Goal: Task Accomplishment & Management: Manage account settings

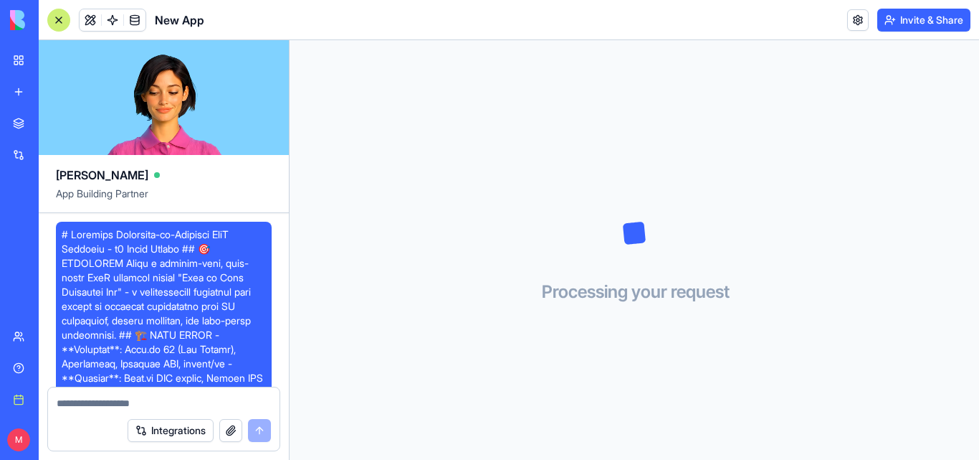
scroll to position [4564, 0]
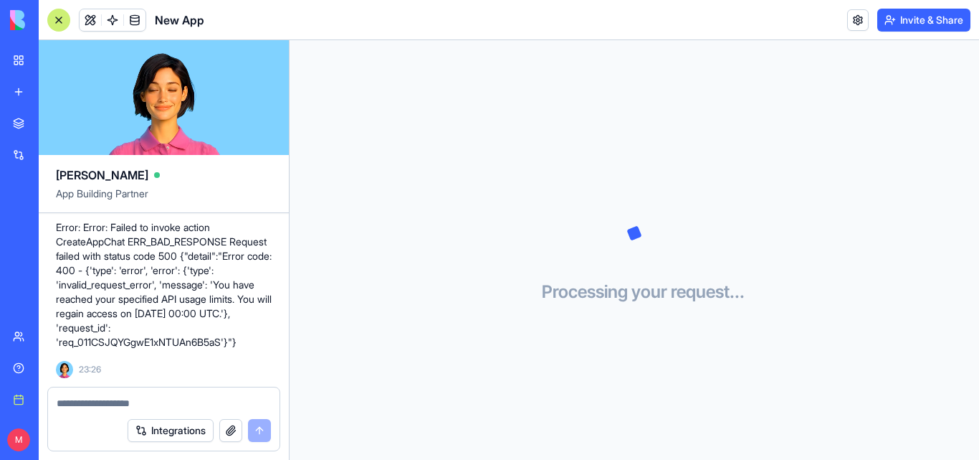
click at [19, 60] on link "My workspace" at bounding box center [32, 60] width 57 height 29
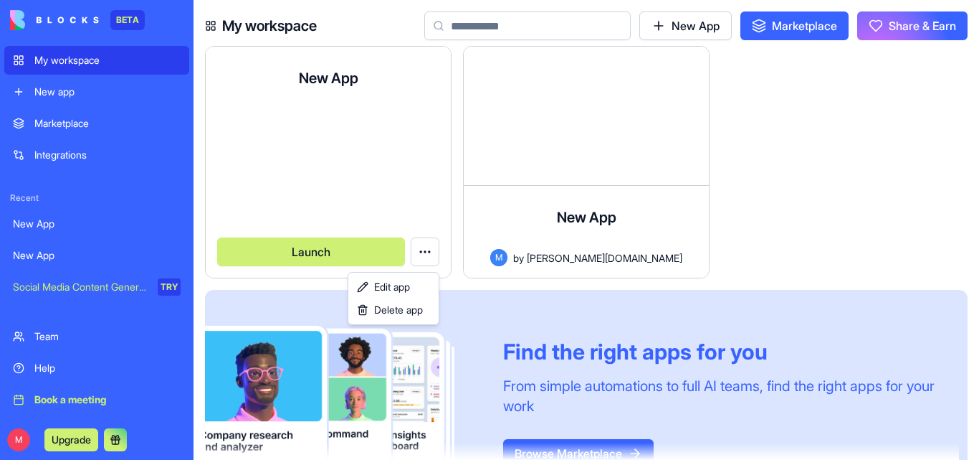
click at [426, 249] on html "BETA My workspace New app Marketplace Integrations Recent New App New App Socia…" at bounding box center [489, 230] width 979 height 460
click at [399, 311] on span "Delete app" at bounding box center [398, 310] width 49 height 14
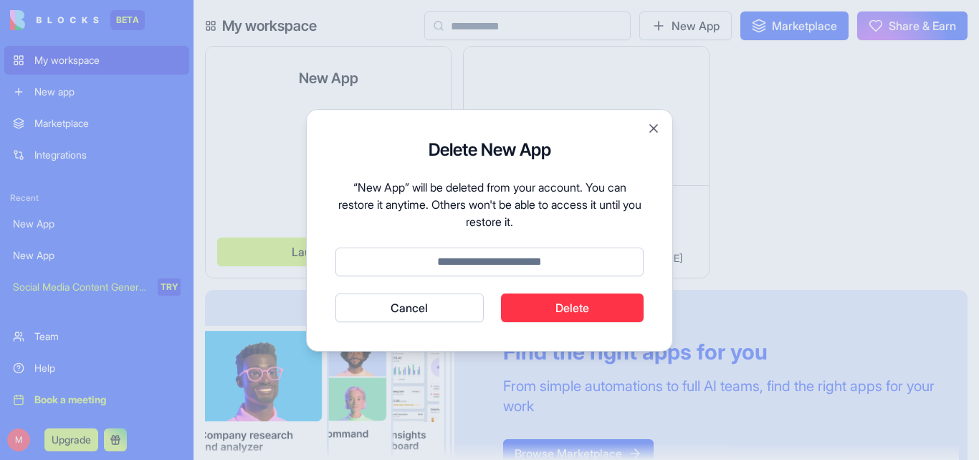
click at [562, 305] on button "Delete" at bounding box center [572, 307] width 143 height 29
type input "******"
click at [577, 307] on button "Delete" at bounding box center [572, 307] width 143 height 29
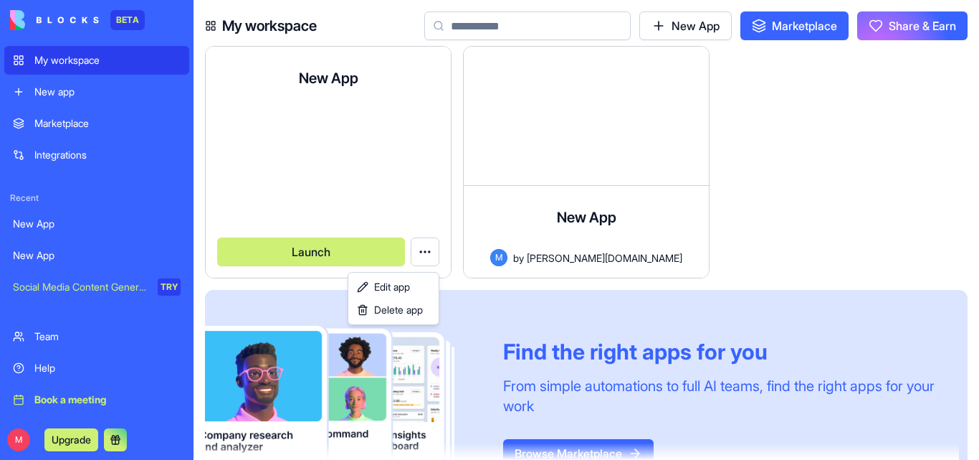
click at [707, 262] on html "BETA My workspace New app Marketplace Integrations Recent New App New App Socia…" at bounding box center [489, 230] width 979 height 460
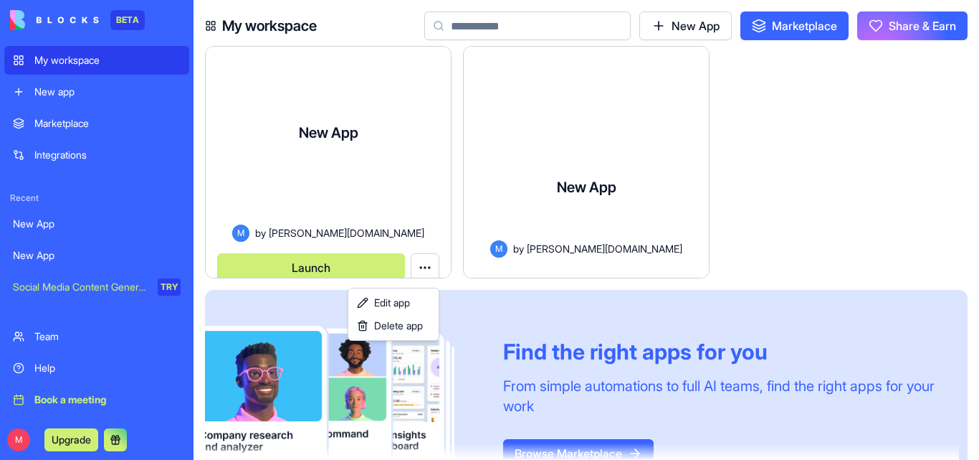
scroll to position [19, 0]
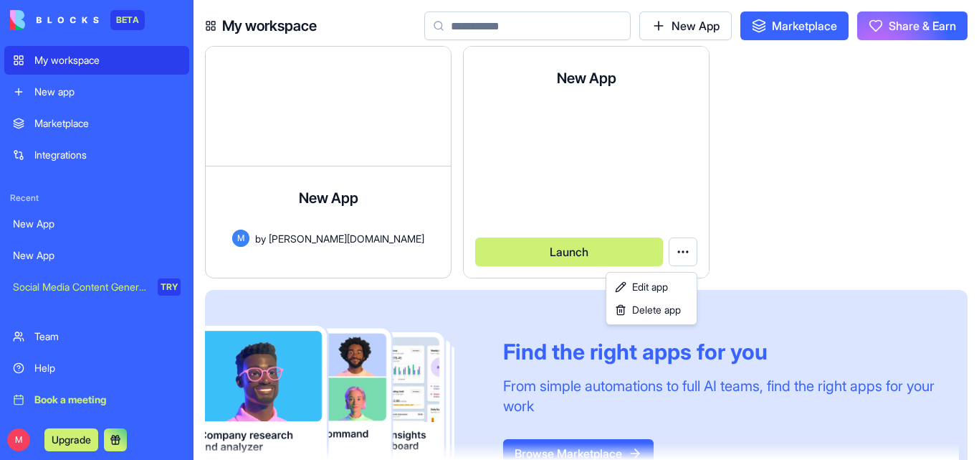
click at [688, 257] on html "BETA My workspace New app Marketplace Integrations Recent New App New App Socia…" at bounding box center [489, 230] width 979 height 460
click at [660, 313] on span "Delete app" at bounding box center [656, 310] width 49 height 14
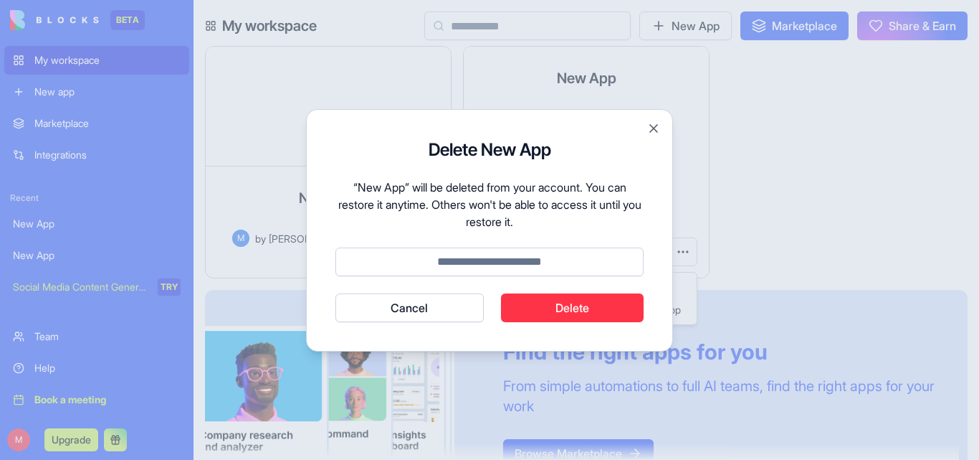
click at [504, 258] on input at bounding box center [490, 261] width 308 height 29
type input "******"
click at [540, 300] on button "Delete" at bounding box center [572, 307] width 143 height 29
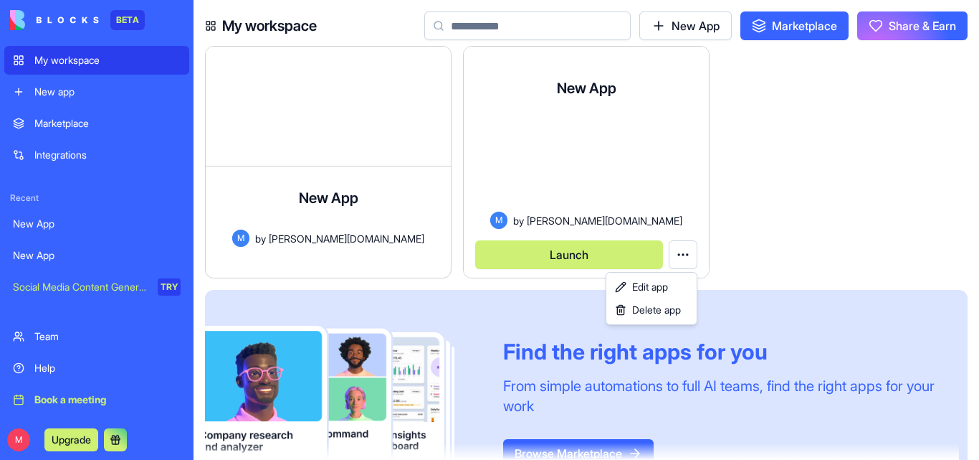
click at [77, 441] on html "BETA My workspace New app Marketplace Integrations Recent New App New App Socia…" at bounding box center [489, 230] width 979 height 460
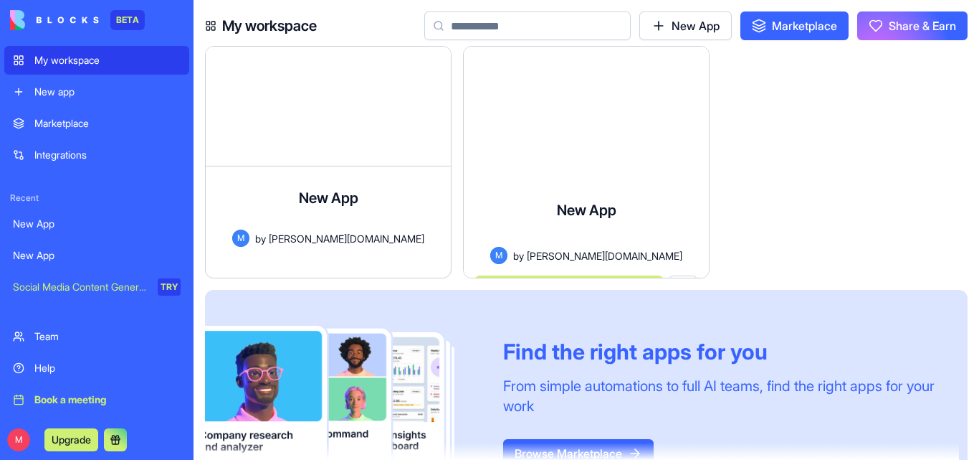
scroll to position [23, 0]
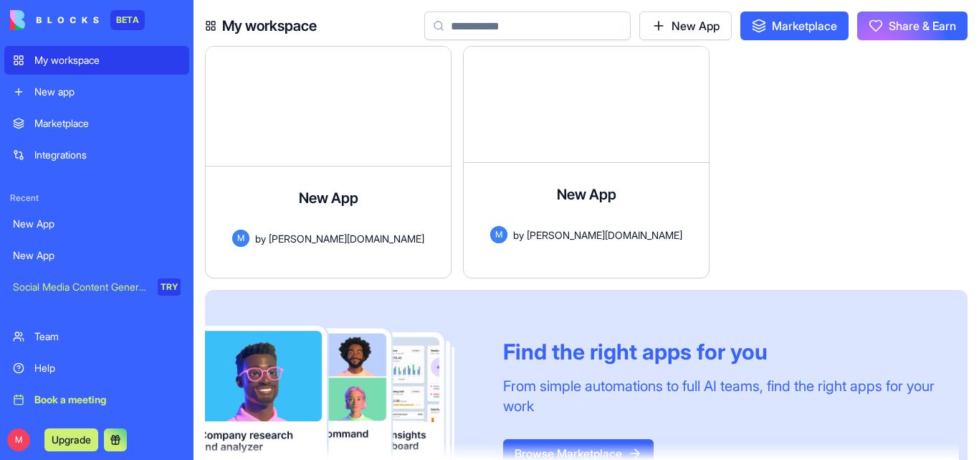
click at [77, 441] on button "Upgrade" at bounding box center [71, 439] width 54 height 23
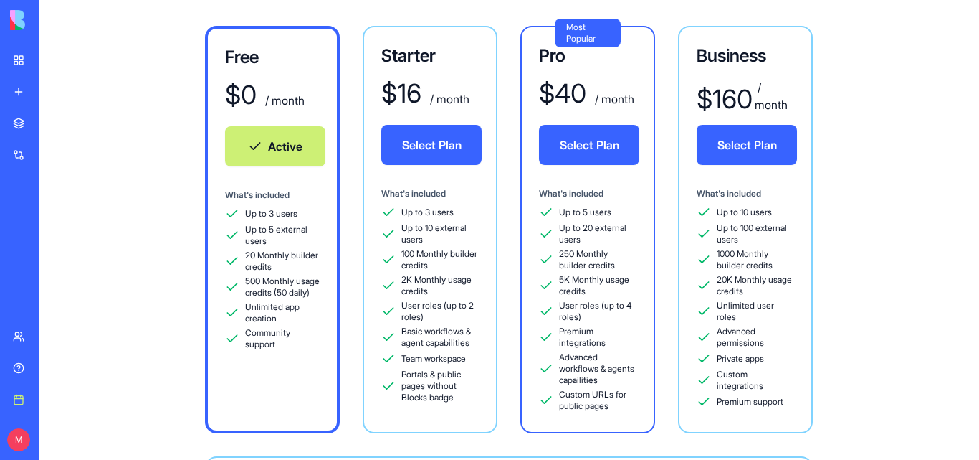
scroll to position [112, 0]
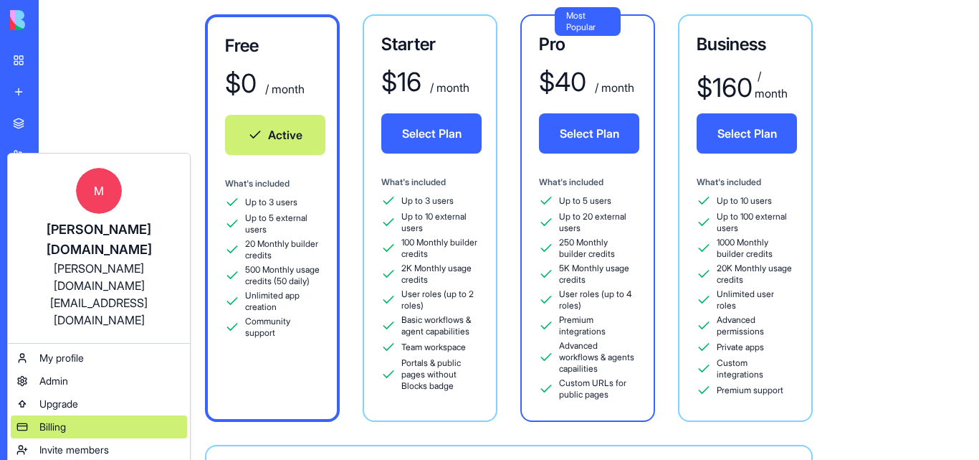
click at [54, 419] on span "Billing" at bounding box center [52, 426] width 27 height 14
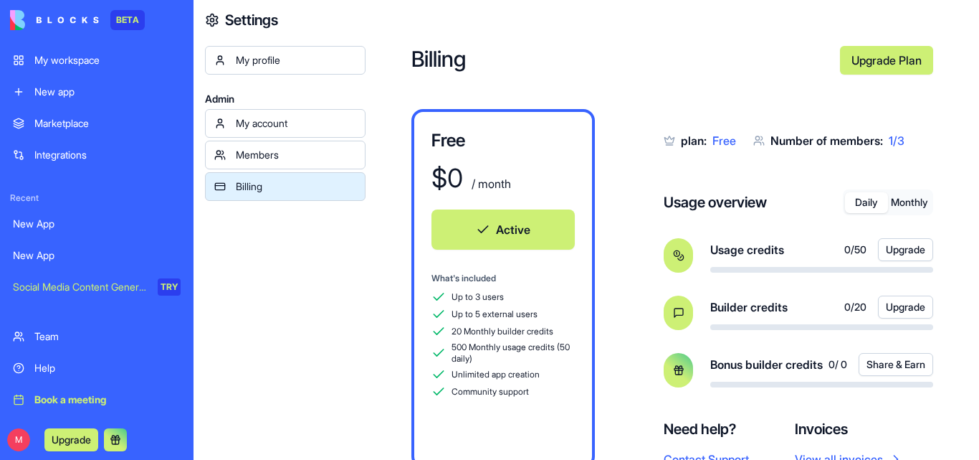
scroll to position [65, 0]
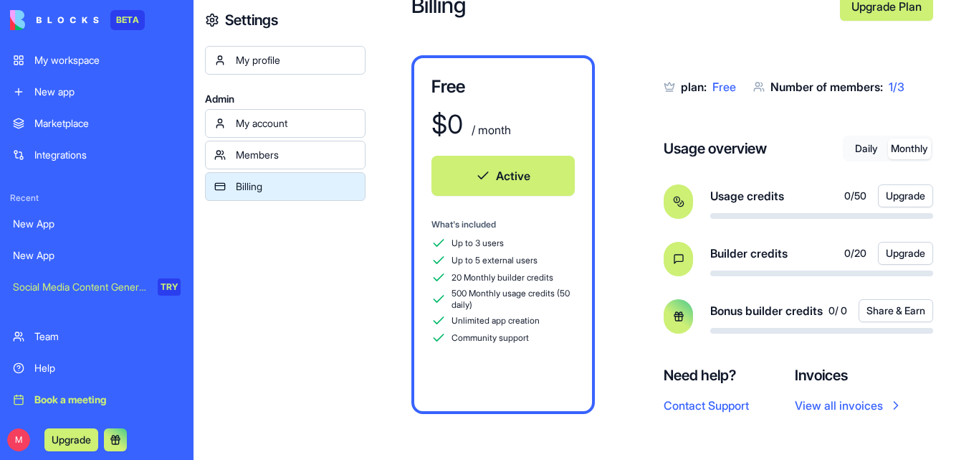
click at [911, 138] on button "Monthly" at bounding box center [909, 148] width 43 height 21
